Goal: Navigation & Orientation: Find specific page/section

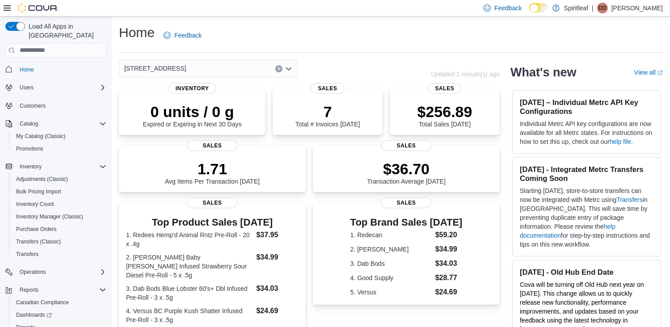
click at [278, 68] on icon "Clear input" at bounding box center [279, 69] width 4 height 4
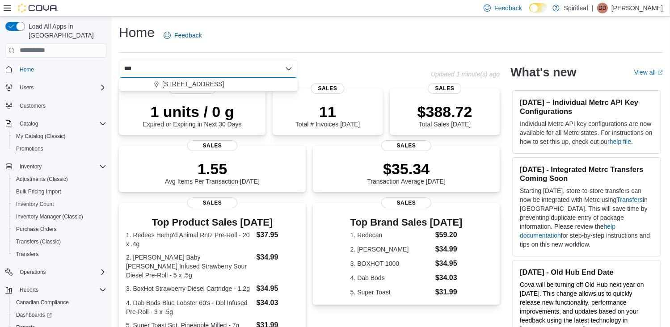
type input "***"
click at [264, 82] on div "[STREET_ADDRESS]" at bounding box center [213, 84] width 157 height 9
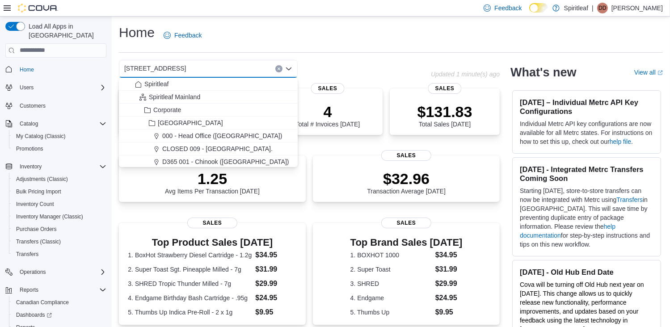
click at [344, 69] on div "[STREET_ADDRESS] ([GEOGRAPHIC_DATA]) Combo box. Selected. [STREET_ADDRESS]. Pre…" at bounding box center [275, 69] width 312 height 18
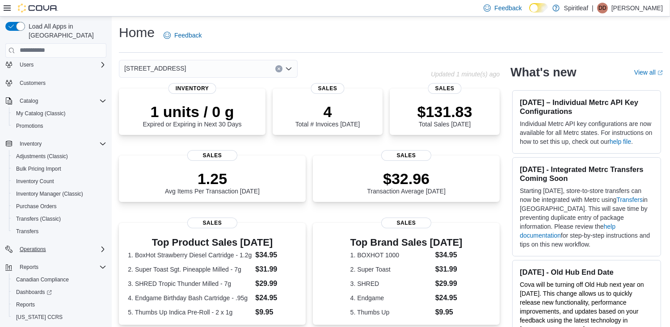
scroll to position [25, 0]
click at [41, 286] on span "Dashboards" at bounding box center [34, 289] width 36 height 7
